Goal: Task Accomplishment & Management: Use online tool/utility

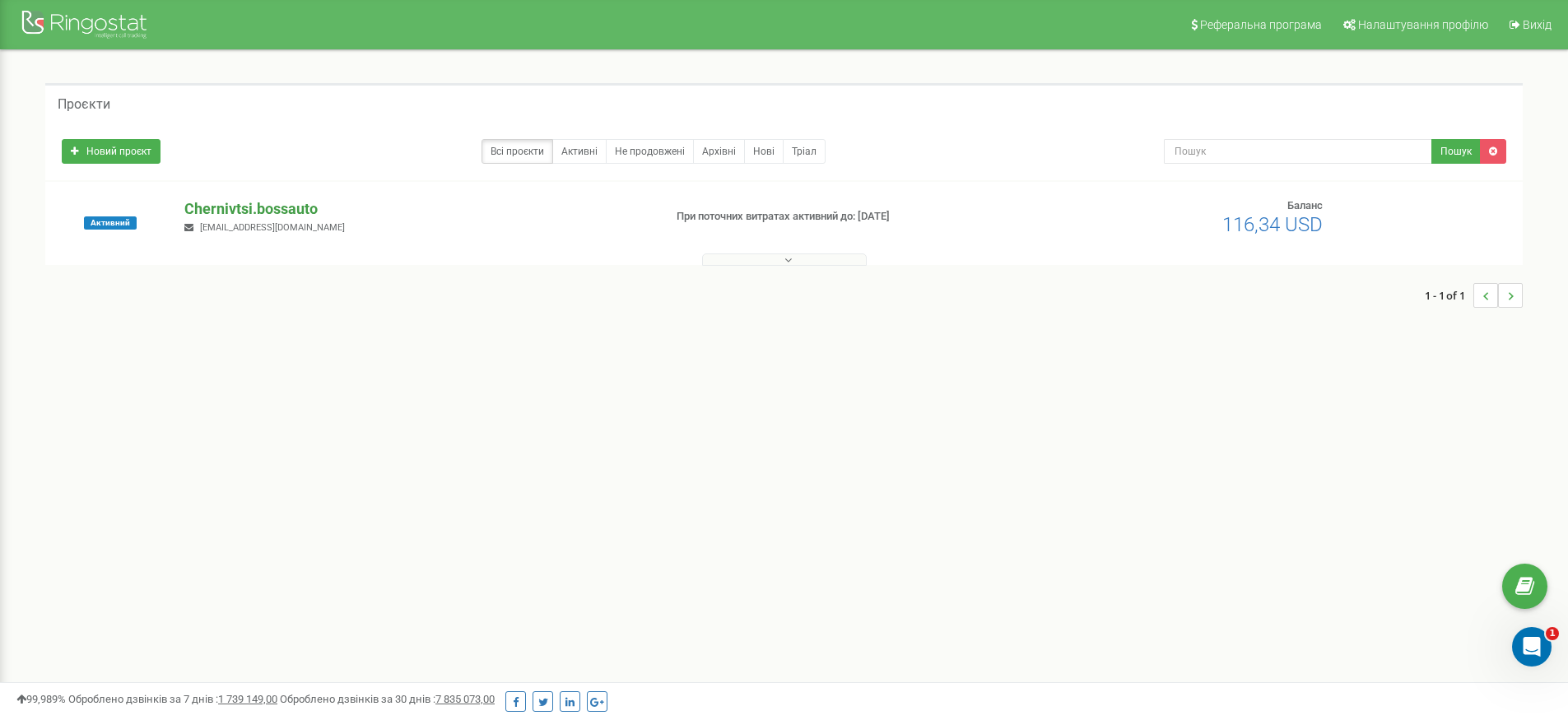
click at [257, 200] on p "Chernivtsi.bossauto" at bounding box center [417, 209] width 465 height 21
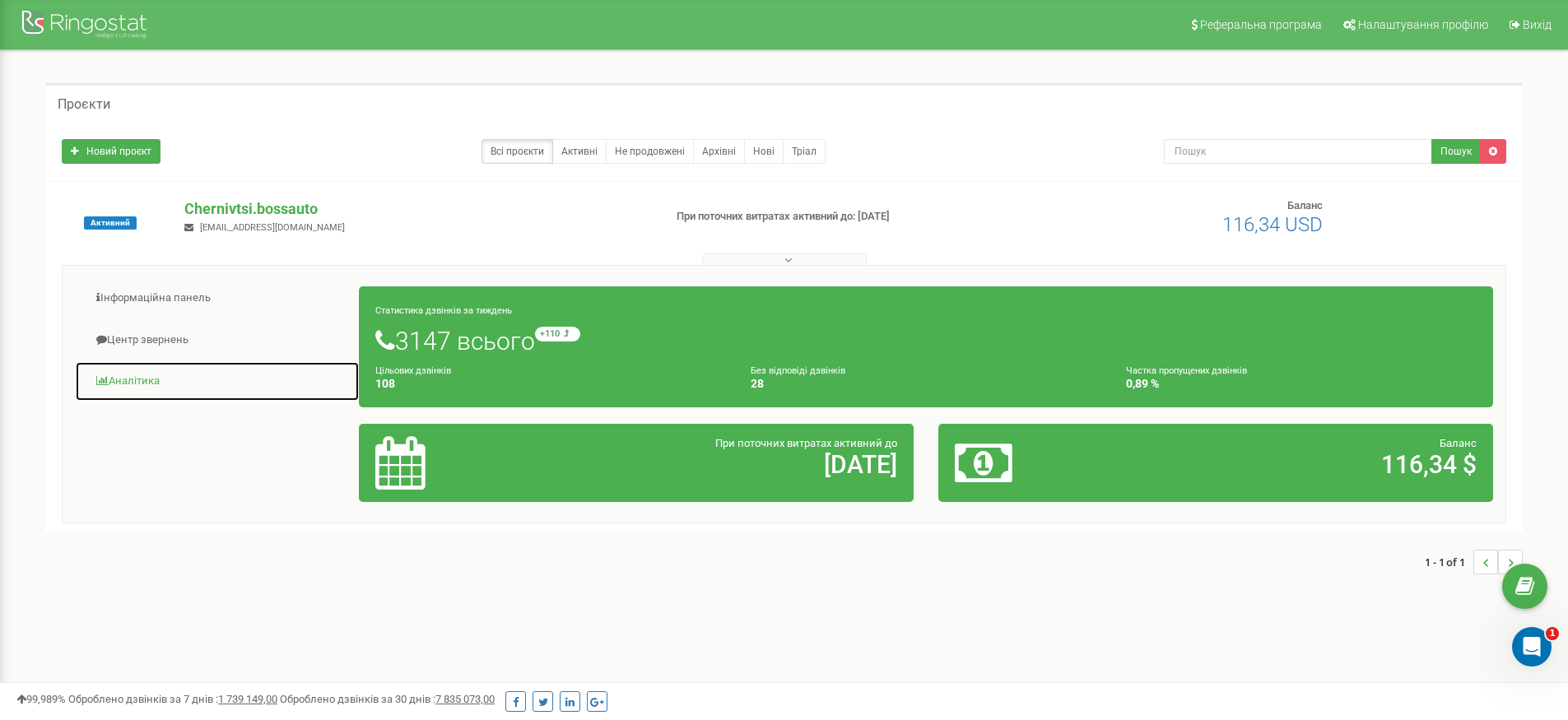
click at [152, 384] on link "Аналiтика" at bounding box center [217, 382] width 285 height 41
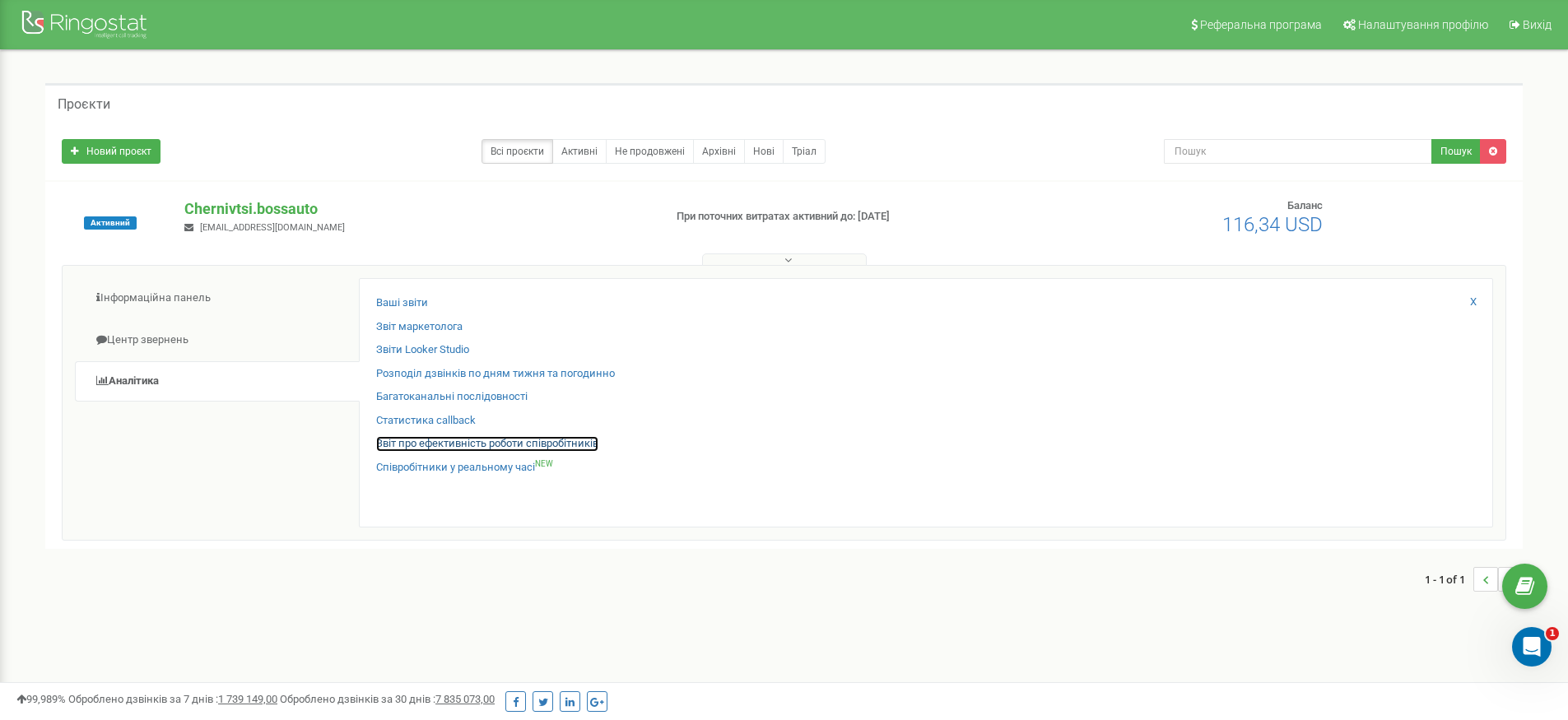
click at [460, 447] on link "Звіт про ефективність роботи співробітників" at bounding box center [487, 444] width 222 height 16
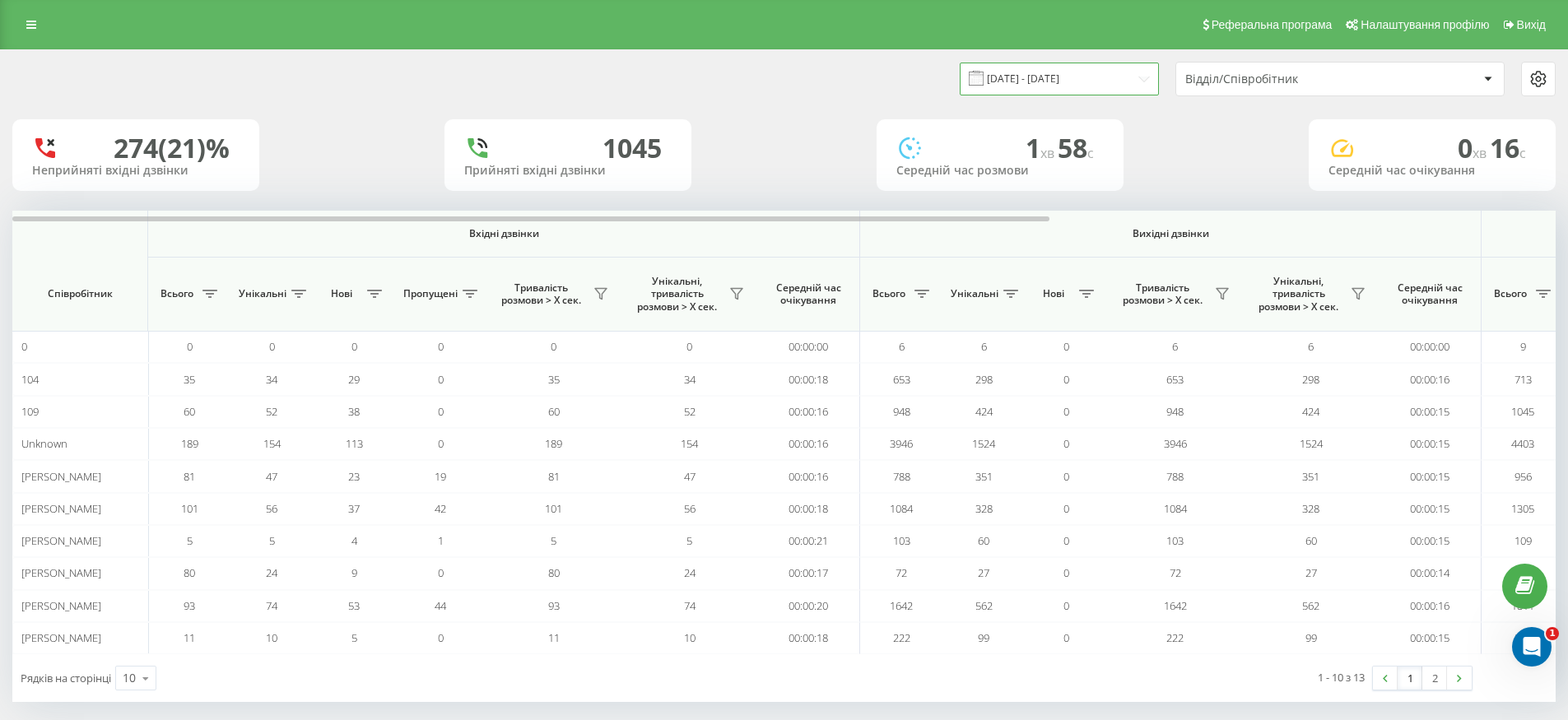
click at [1073, 92] on input "[DATE] - [DATE]" at bounding box center [1059, 78] width 199 height 32
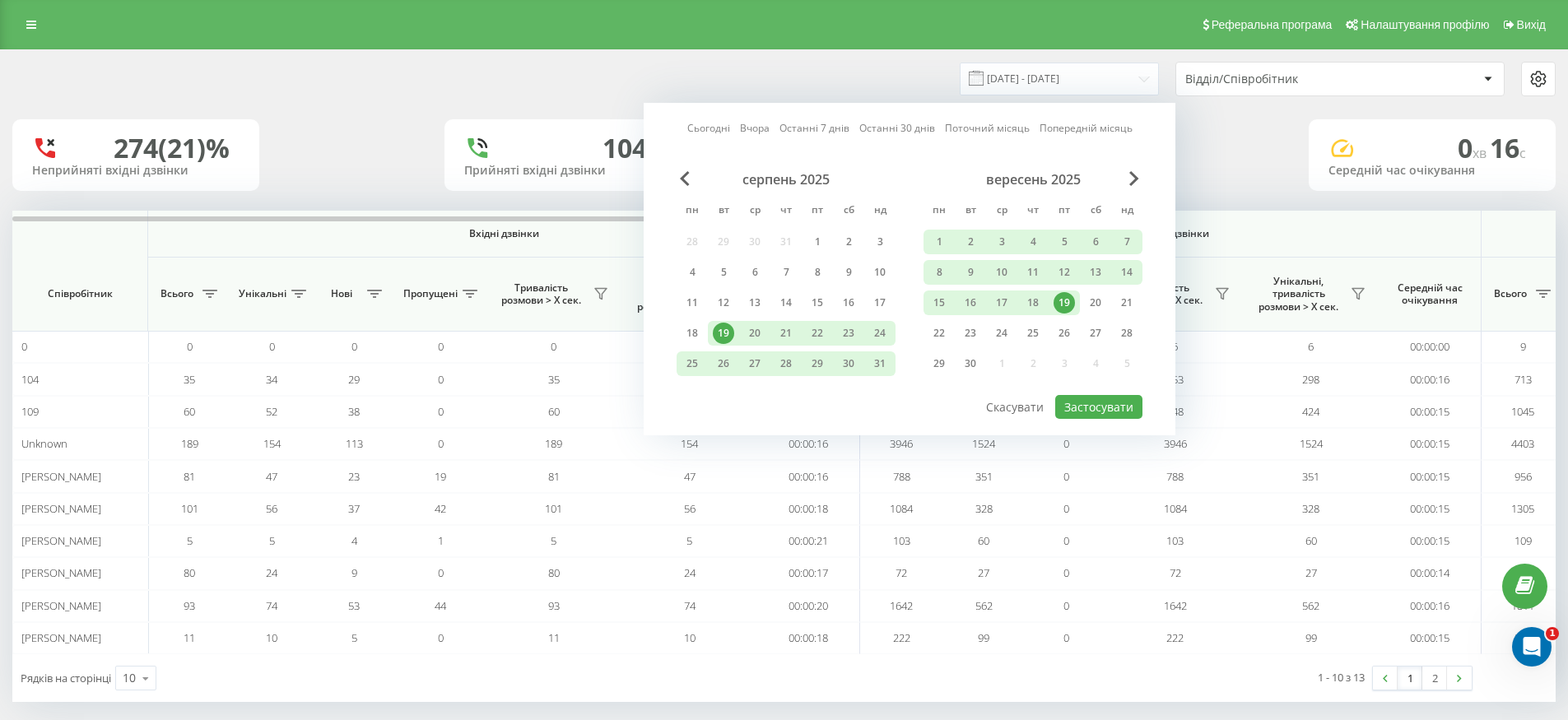
click at [1067, 311] on div "19" at bounding box center [1064, 303] width 21 height 21
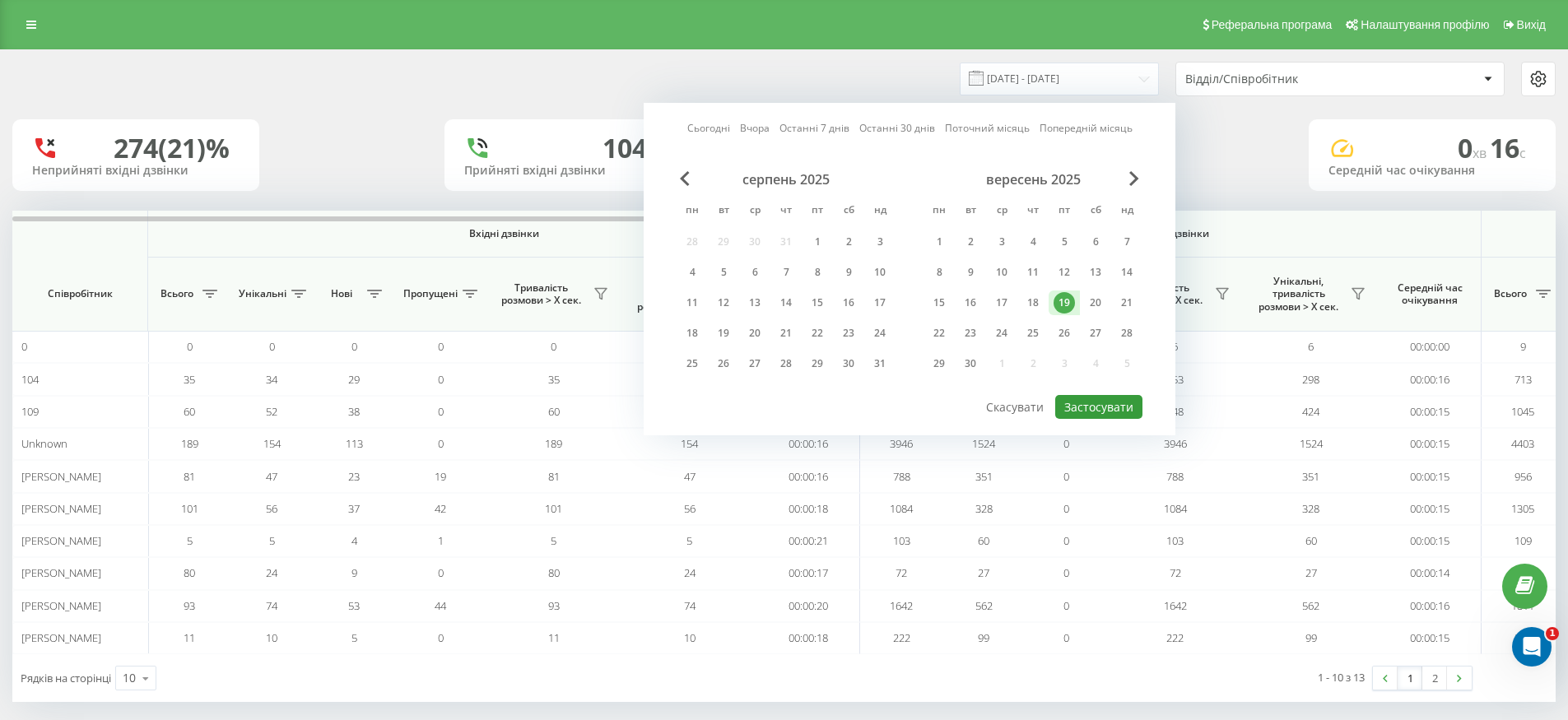
click at [1085, 400] on button "Застосувати" at bounding box center [1098, 406] width 87 height 24
type input "[DATE] - [DATE]"
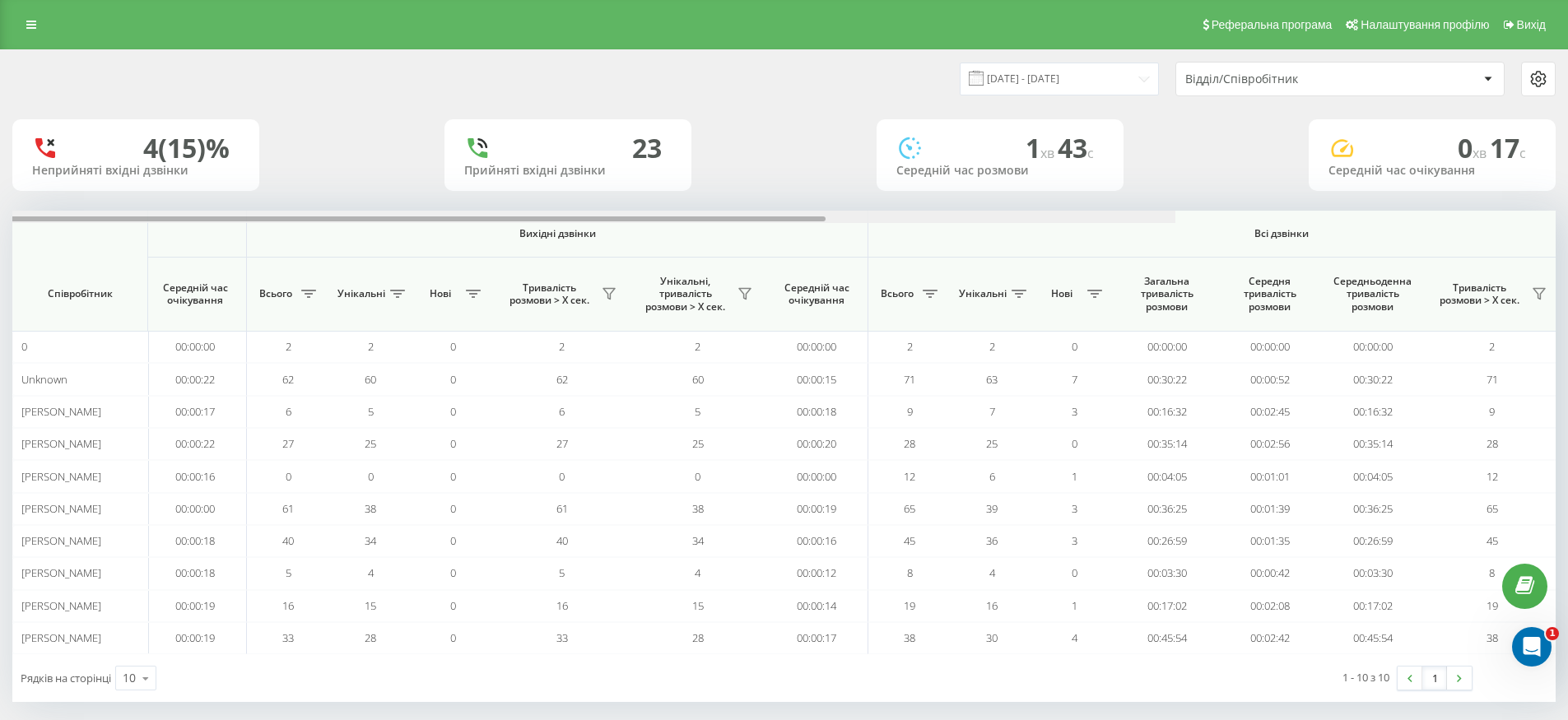
scroll to position [0, 753]
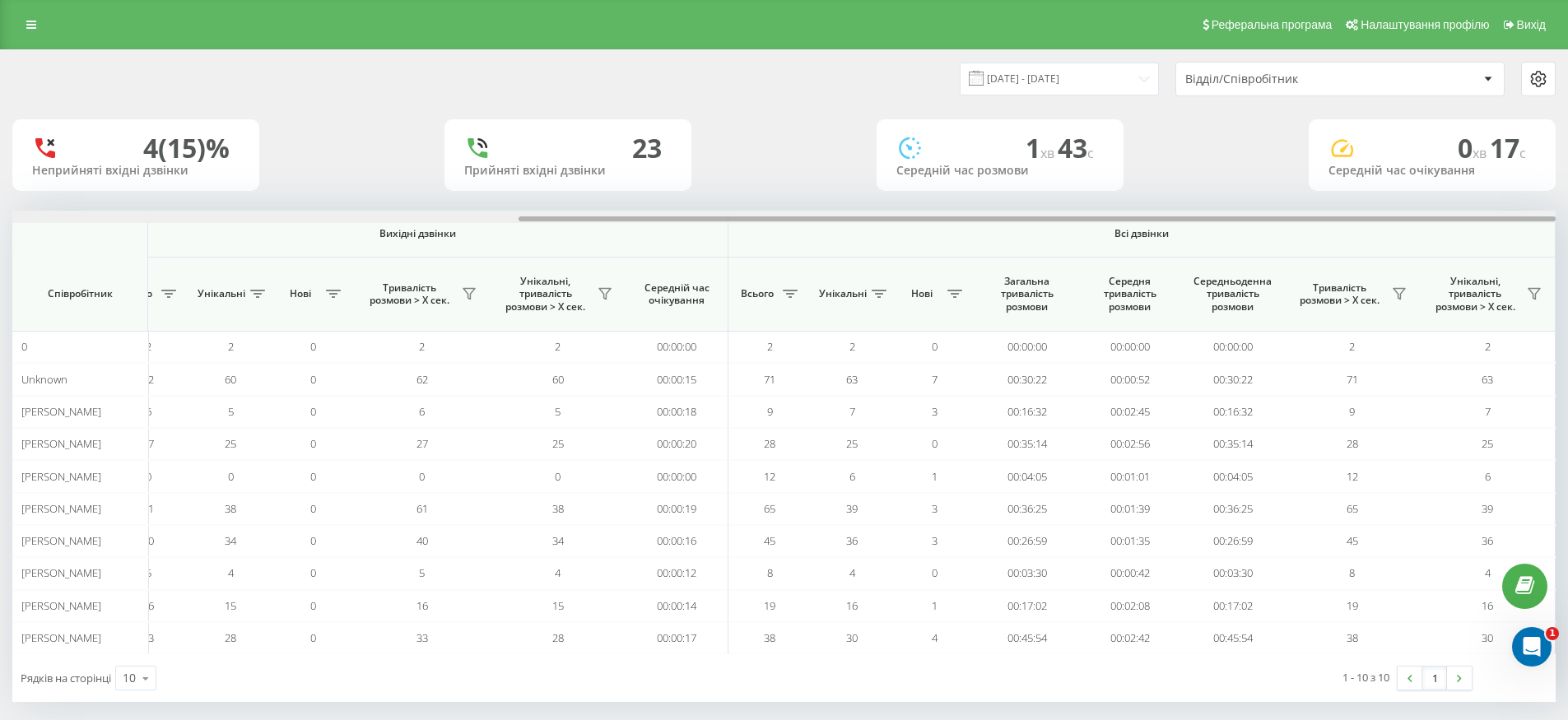
drag, startPoint x: 781, startPoint y: 219, endPoint x: 1452, endPoint y: 182, distance: 672.0
click at [1452, 182] on div "[DATE] - [DATE] Відділ/Співробітник 4 (15)% Неприйняті вхідні дзвінки 23 Прийня…" at bounding box center [784, 376] width 1543 height 652
